Goal: Information Seeking & Learning: Learn about a topic

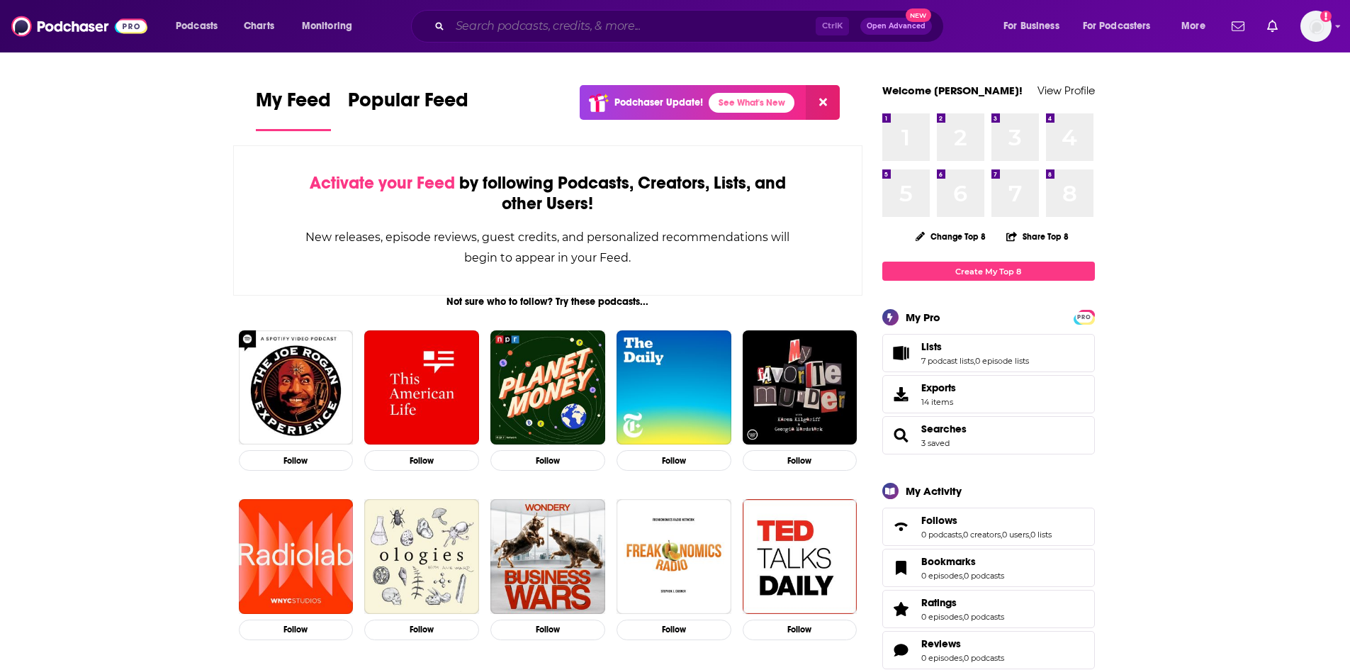
click at [491, 35] on input "Search podcasts, credits, & more..." at bounding box center [633, 26] width 366 height 23
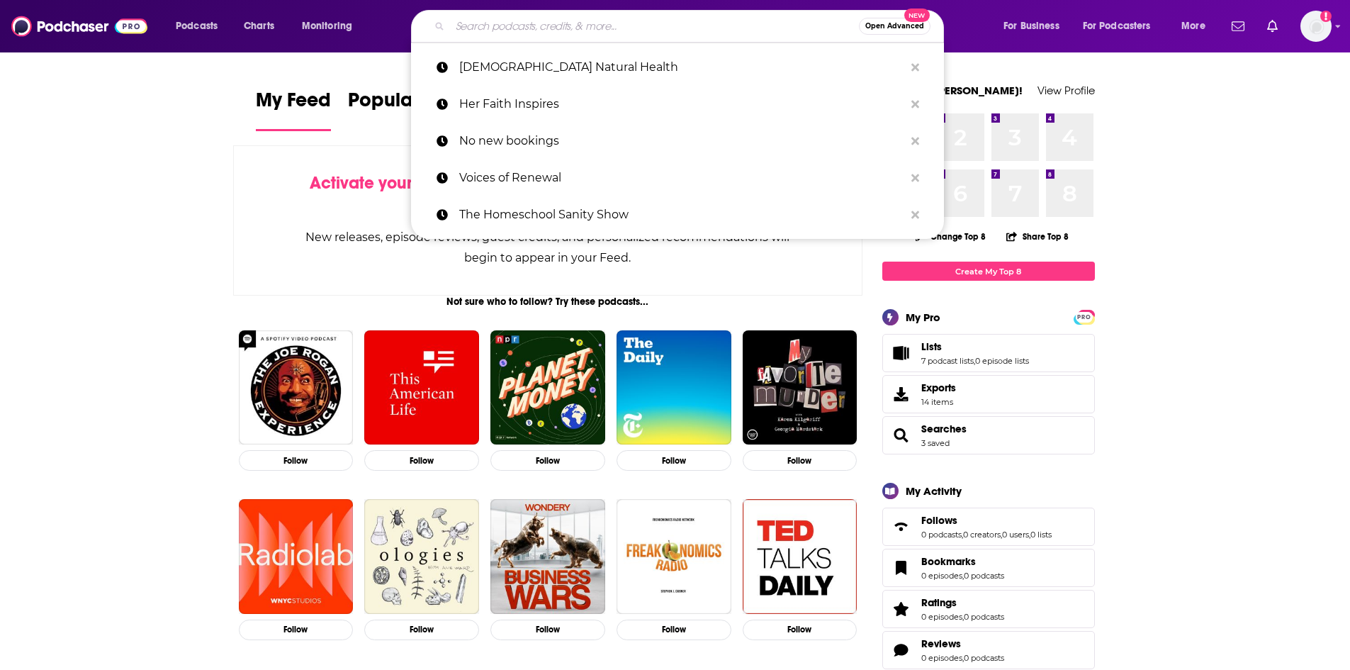
paste input "The Faith-Full Mama"
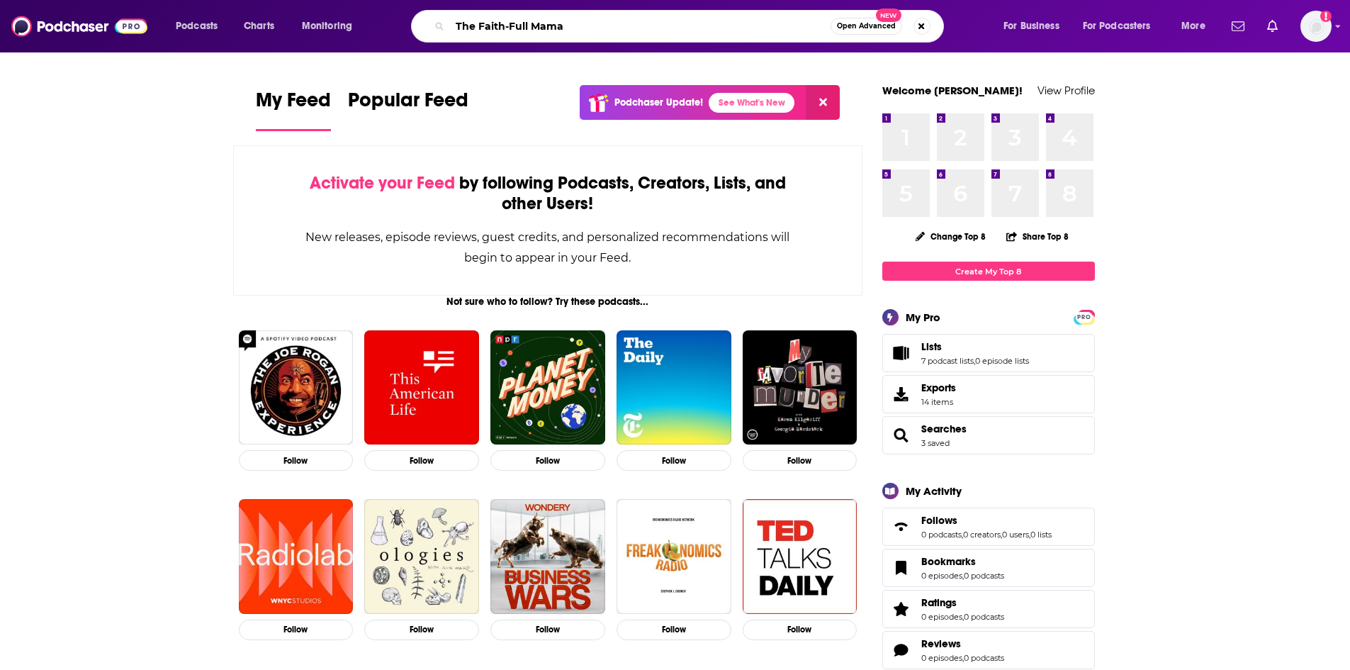
type input "The Faith-Full Mama"
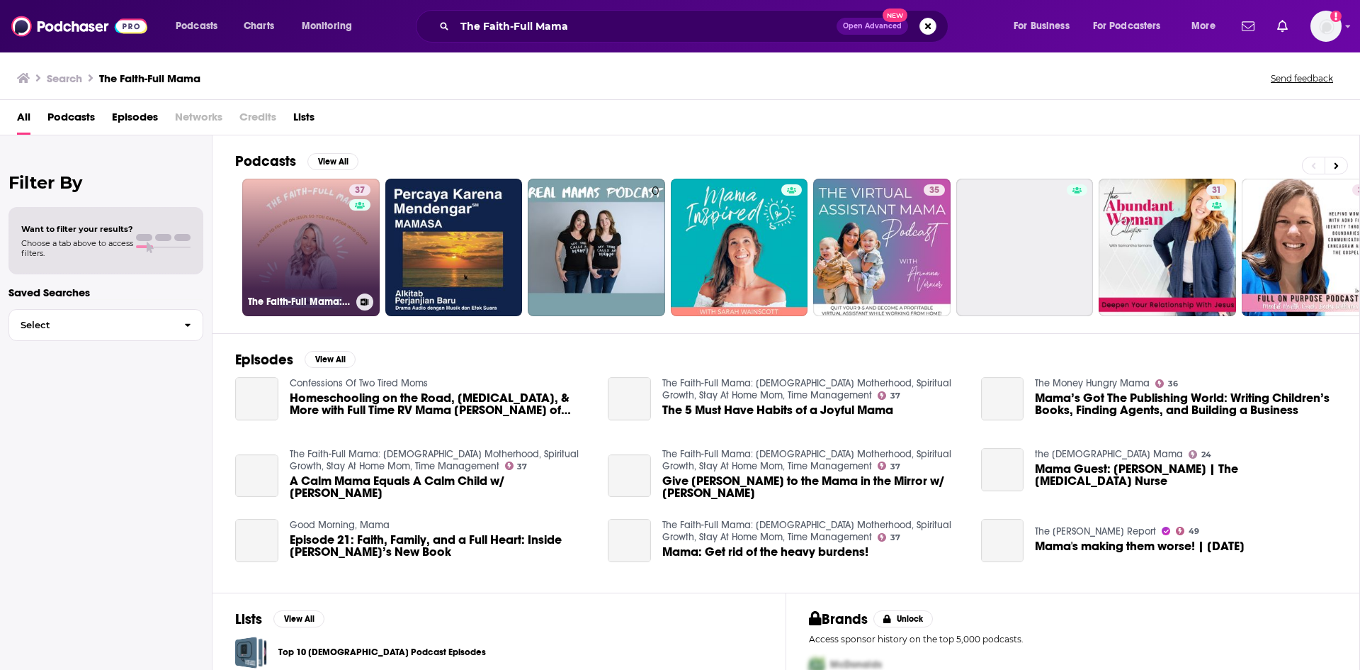
click at [306, 241] on link "37 The Faith-Full Mama: [DEMOGRAPHIC_DATA] Motherhood, Spiritual Growth, Stay A…" at bounding box center [310, 247] width 137 height 137
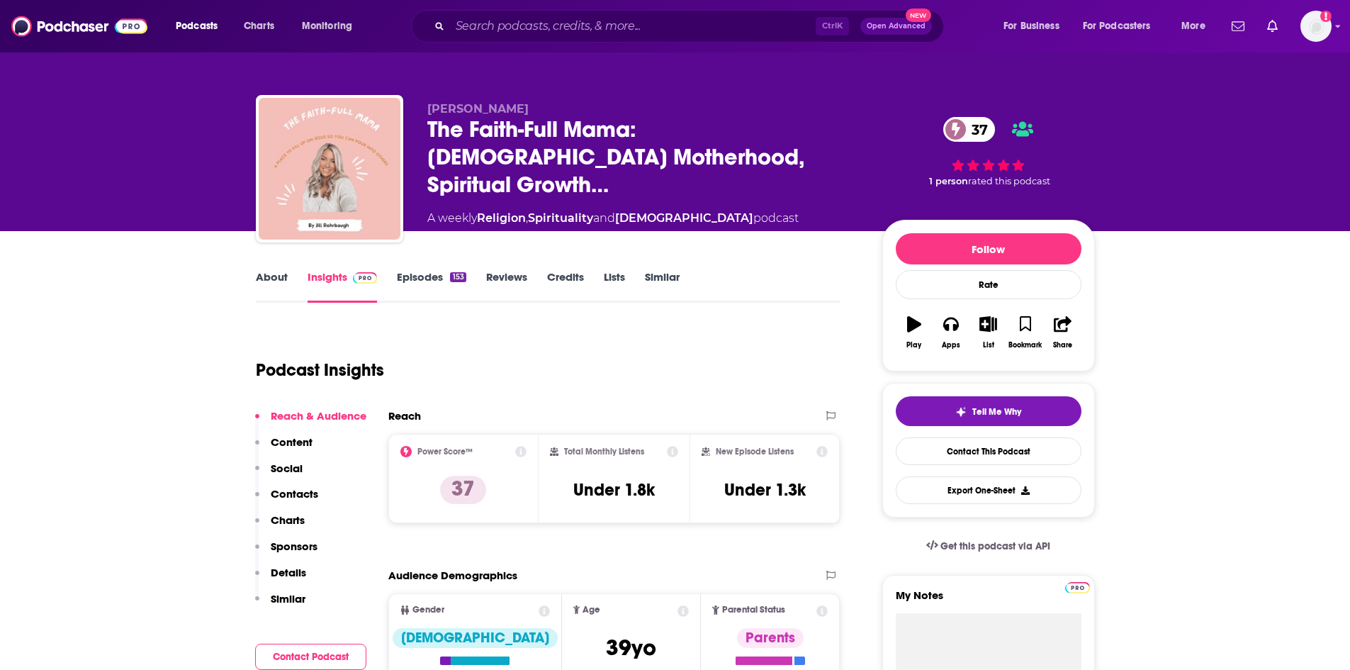
click at [274, 285] on link "About" at bounding box center [272, 286] width 32 height 33
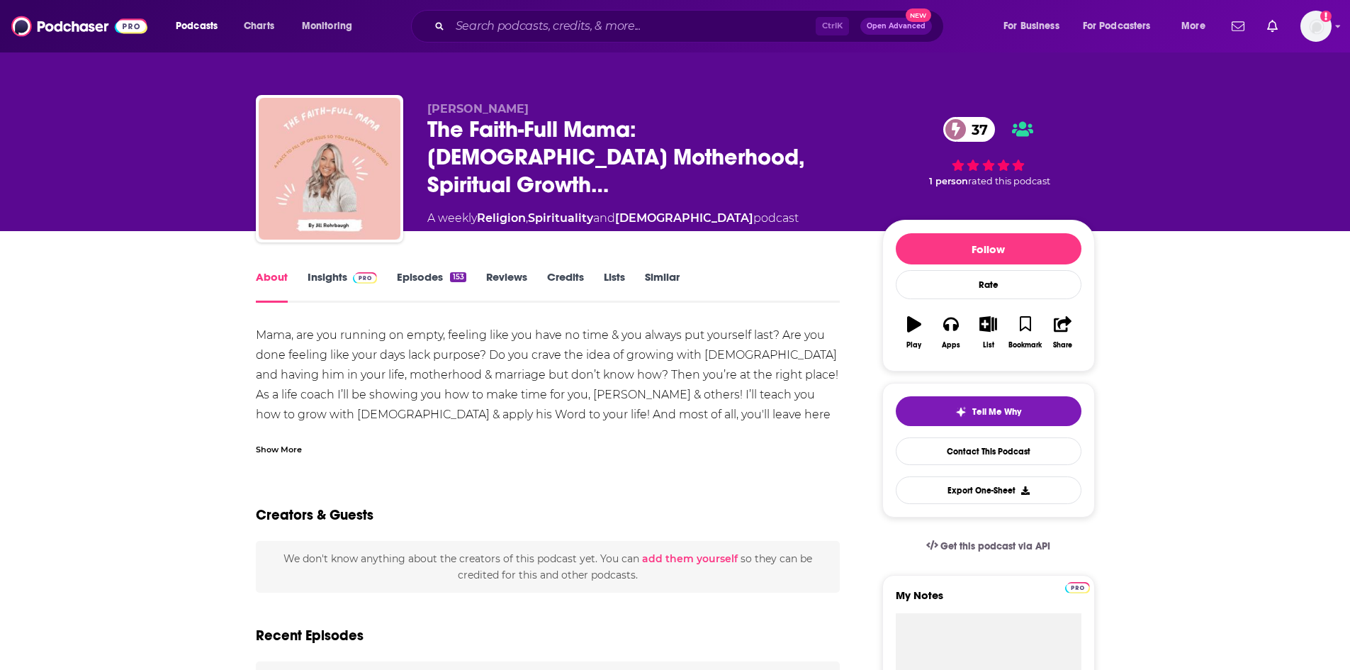
click at [276, 441] on div "Show More" at bounding box center [279, 447] width 46 height 13
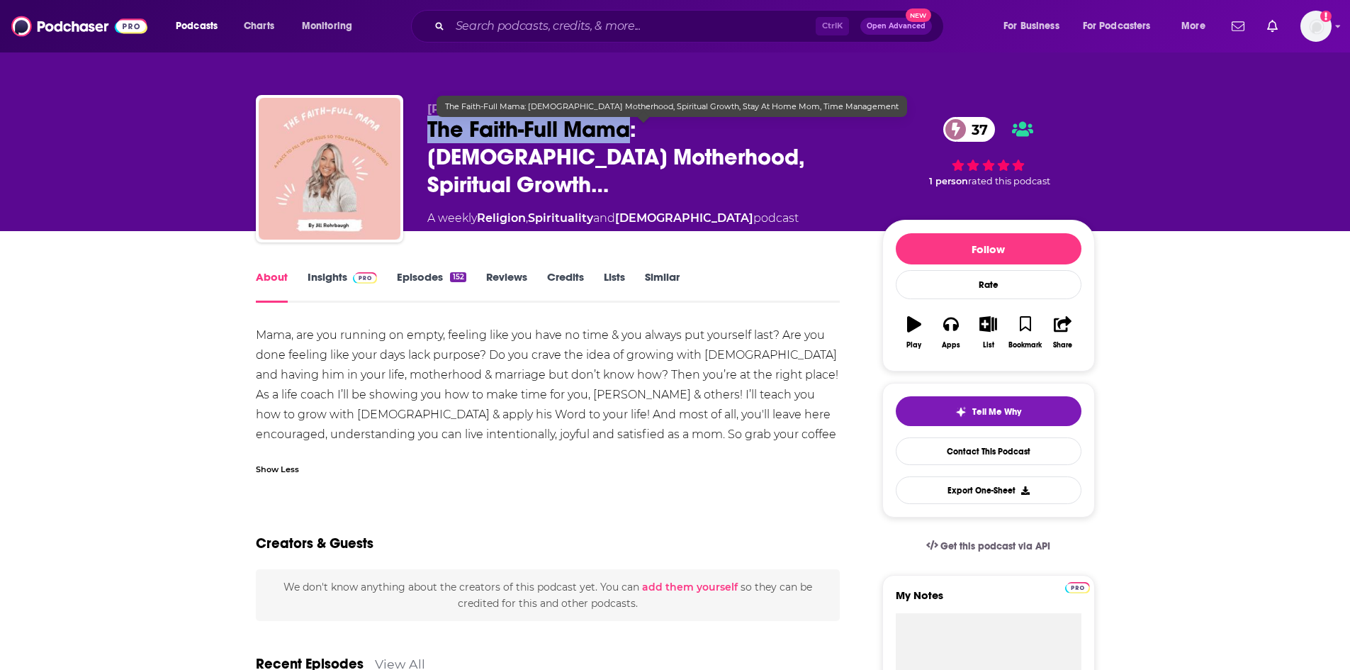
drag, startPoint x: 429, startPoint y: 127, endPoint x: 626, endPoint y: 131, distance: 197.0
click at [626, 131] on span "The Faith-Full Mama: [DEMOGRAPHIC_DATA] Motherhood, Spiritual Growth…" at bounding box center [643, 156] width 432 height 83
copy h1 "The Faith-Full Mama"
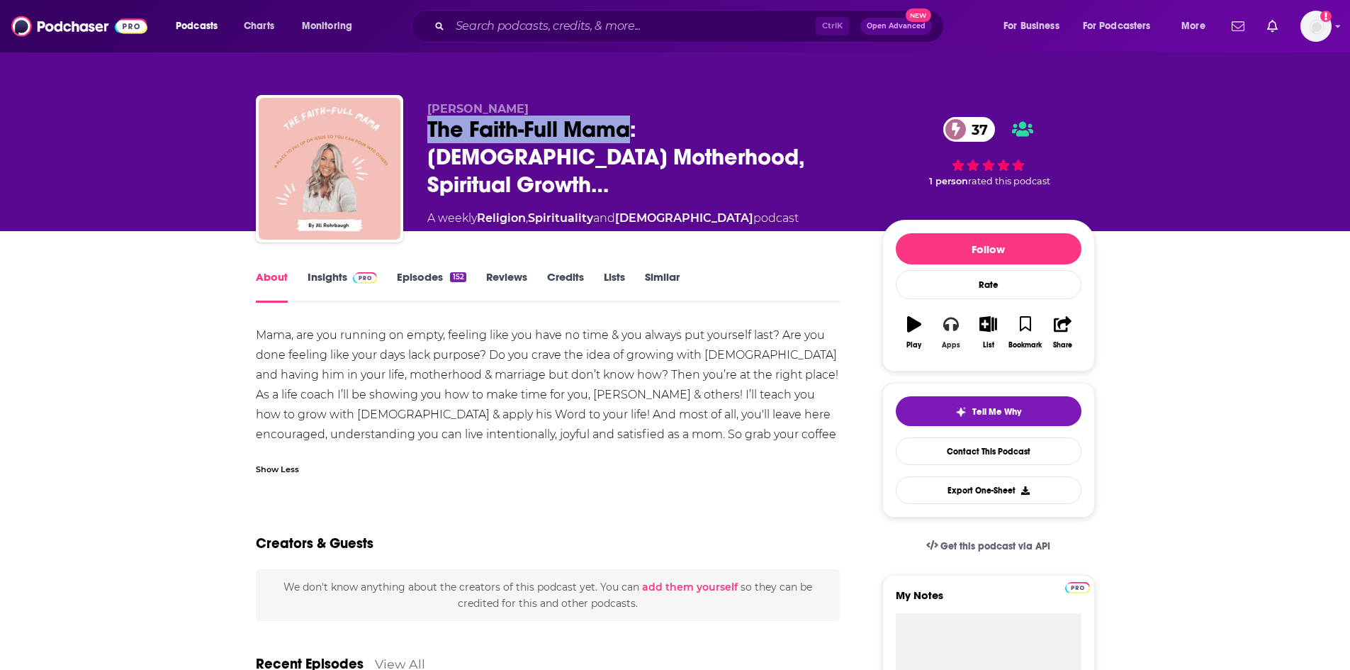
click at [959, 329] on icon "button" at bounding box center [951, 324] width 16 height 16
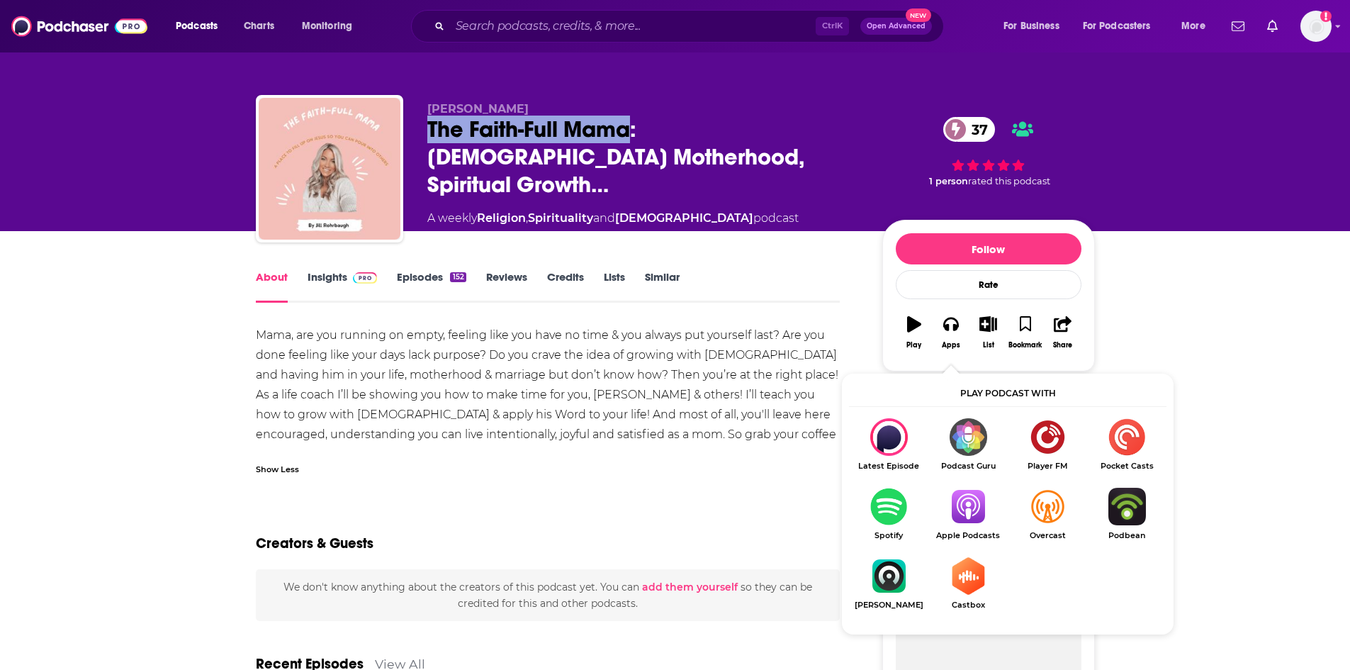
click at [964, 517] on img "Show Listen On dropdown" at bounding box center [967, 506] width 79 height 38
